Goal: Navigation & Orientation: Find specific page/section

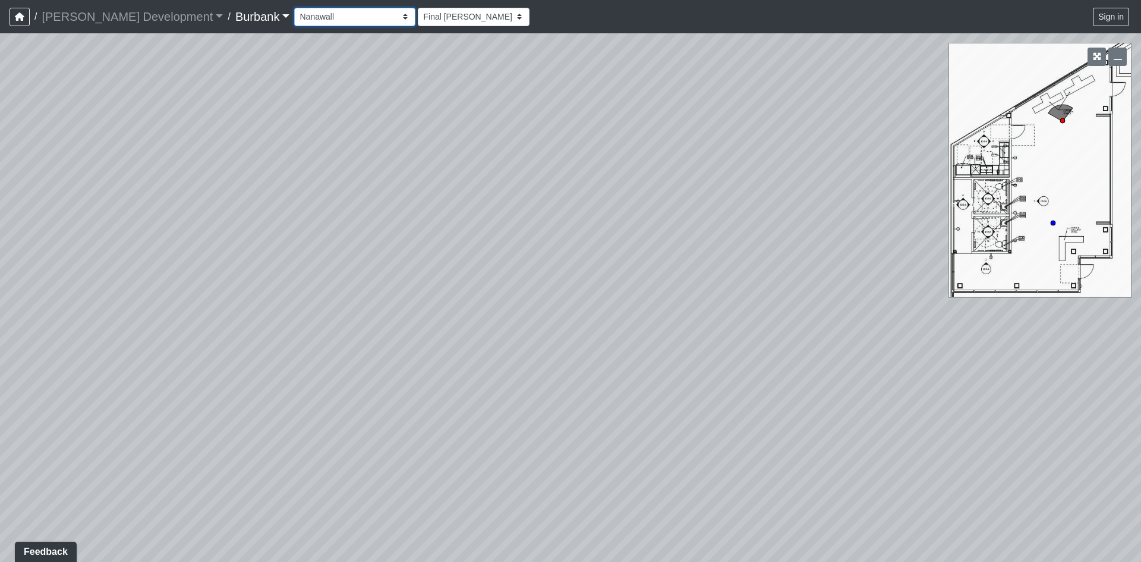
click at [314, 8] on select "Couch Counter Entry Pool Table Seating Cardio Entry Weights Archway Flatscreen …" at bounding box center [354, 17] width 121 height 18
click at [294, 8] on select "Couch Counter Entry Pool Table Seating Cardio Entry Weights Archway Flatscreen …" at bounding box center [354, 17] width 121 height 18
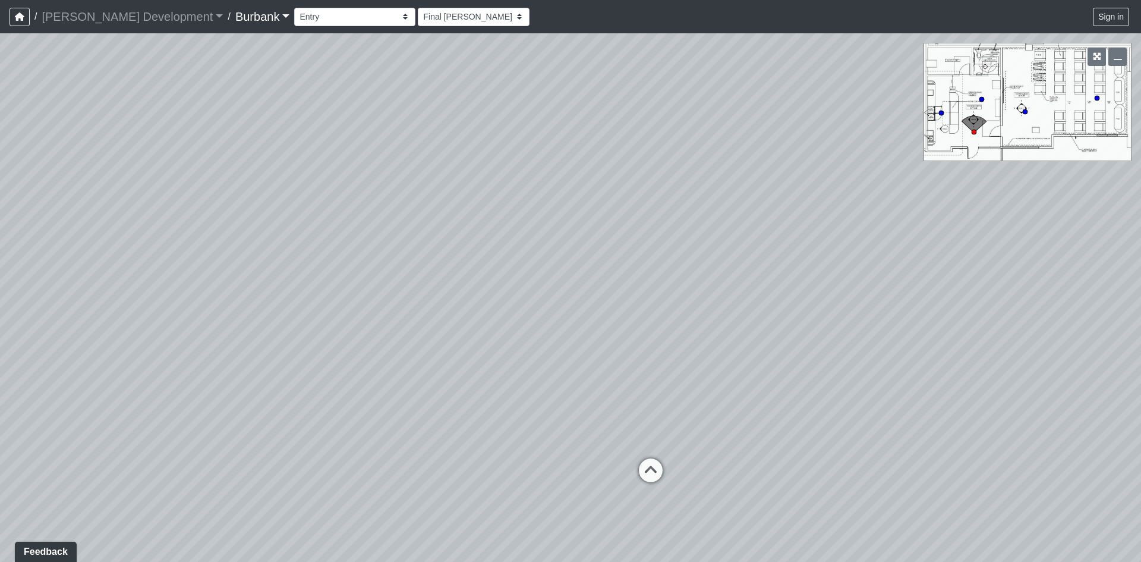
drag, startPoint x: 464, startPoint y: 354, endPoint x: 682, endPoint y: 338, distance: 218.1
click at [641, 343] on div "Loading... B1 - Gallery Link (L4) - Bench Loading... B1 - Gallery Link (L4) - P…" at bounding box center [570, 297] width 1141 height 528
click at [369, 367] on div "Loading... B1 - Gallery Link (L4) - Bench Loading... B1 - Gallery Link (L4) - P…" at bounding box center [570, 297] width 1141 height 528
click at [397, 313] on div "Loading... B1 - Gallery Link (L4) - Bench Loading... B1 - Gallery Link (L4) - P…" at bounding box center [570, 297] width 1141 height 528
click at [593, 251] on icon at bounding box center [585, 257] width 36 height 36
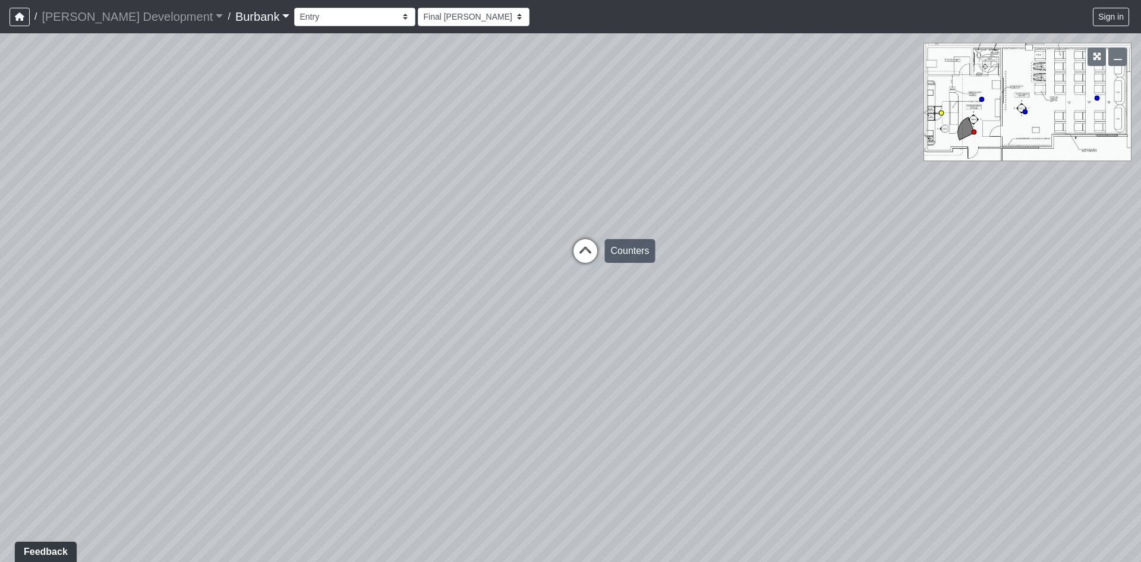
select select "ubkUkVpCNyeBDpCpXE4WJJ"
drag, startPoint x: 506, startPoint y: 455, endPoint x: 1045, endPoint y: 272, distance: 569.2
click at [1045, 272] on div "Loading... B1 - Gallery Link (L4) - Bench Loading... B1 - Gallery Link (L4) - P…" at bounding box center [570, 297] width 1141 height 528
drag, startPoint x: 885, startPoint y: 305, endPoint x: 553, endPoint y: 282, distance: 332.9
click at [553, 282] on div "Loading... B1 - Gallery Link (L4) - Bench Loading... B1 - Gallery Link (L4) - P…" at bounding box center [570, 297] width 1141 height 528
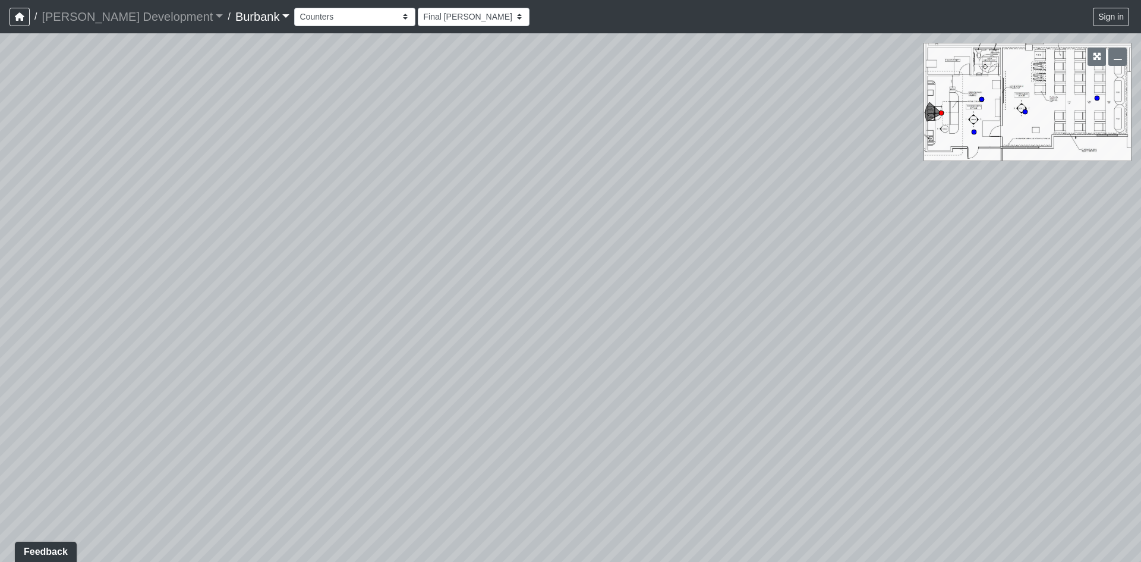
drag, startPoint x: 887, startPoint y: 315, endPoint x: 447, endPoint y: 352, distance: 441.9
click at [452, 351] on div "Loading... B1 - Gallery Link (L4) - Bench Loading... B1 - Gallery Link (L4) - P…" at bounding box center [570, 297] width 1141 height 528
drag, startPoint x: 803, startPoint y: 263, endPoint x: 644, endPoint y: 469, distance: 261.4
click at [644, 469] on div "Loading... B1 - Gallery Link (L4) - Bench Loading... B1 - Gallery Link (L4) - P…" at bounding box center [570, 297] width 1141 height 528
click at [765, 359] on div "Loading... B1 - Gallery Link (L4) - Bench Loading... B1 - Gallery Link (L4) - P…" at bounding box center [570, 297] width 1141 height 528
